Goal: Task Accomplishment & Management: Manage account settings

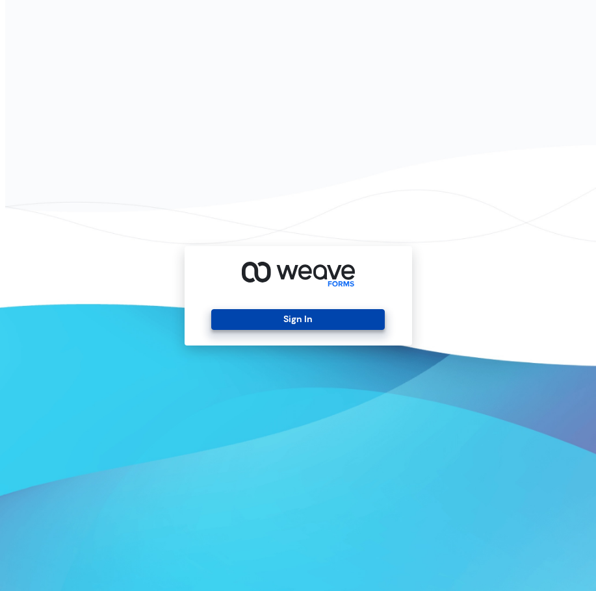
click at [322, 318] on button "Sign In" at bounding box center [297, 319] width 173 height 21
